Goal: Browse casually

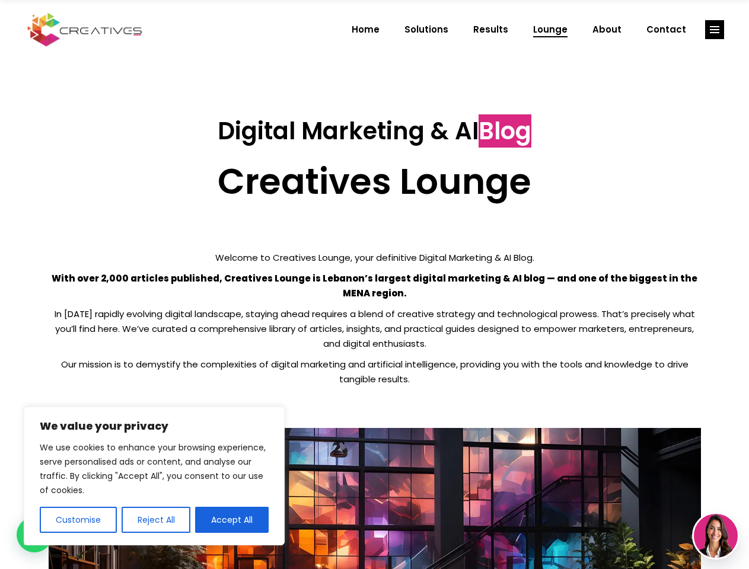
click at [374, 285] on p "With over 2,000 articles published, Creatives Lounge is Lebanon’s largest digit…" at bounding box center [375, 286] width 652 height 30
click at [78, 520] on button "Customise" at bounding box center [78, 520] width 77 height 26
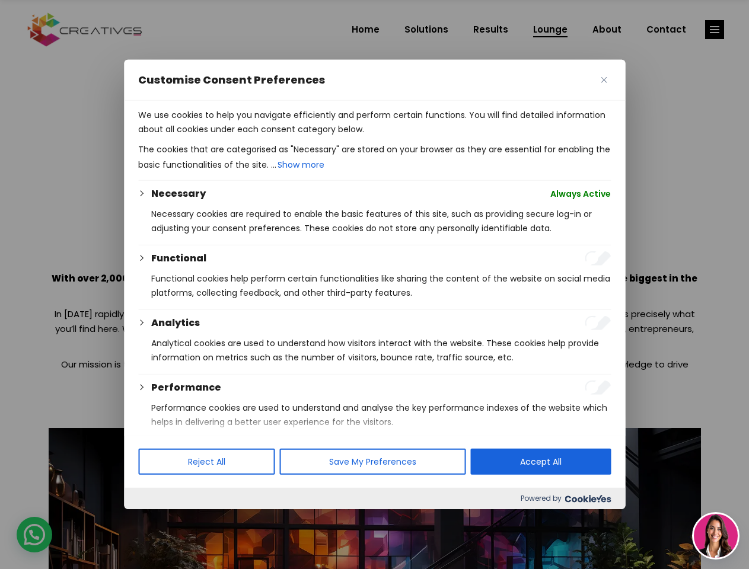
click at [155, 520] on div at bounding box center [374, 284] width 749 height 569
click at [232, 136] on p "We use cookies to help you navigate efficiently and perform certain functions. …" at bounding box center [374, 122] width 473 height 28
click at [714, 30] on div at bounding box center [374, 284] width 749 height 569
click at [716, 536] on img at bounding box center [716, 536] width 44 height 44
